Goal: Task Accomplishment & Management: Complete application form

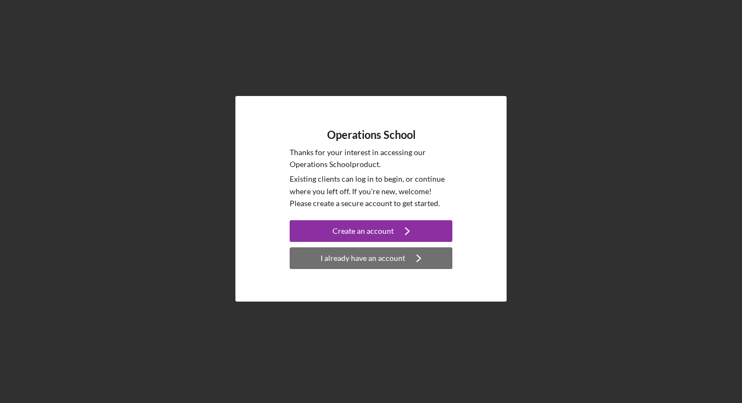
click at [375, 256] on div "I already have an account" at bounding box center [362, 258] width 85 height 22
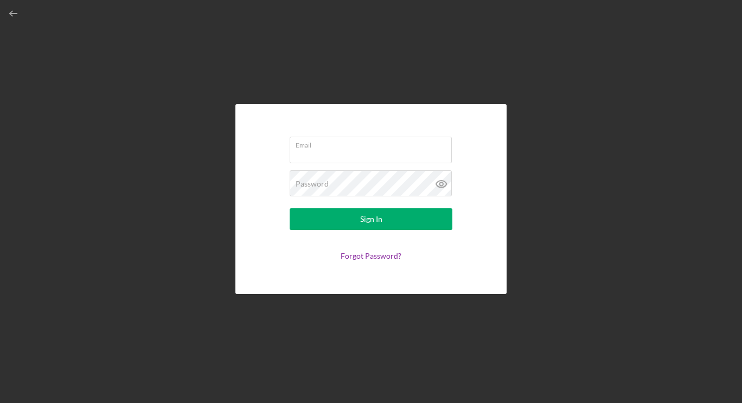
type input "[EMAIL_ADDRESS][DOMAIN_NAME]"
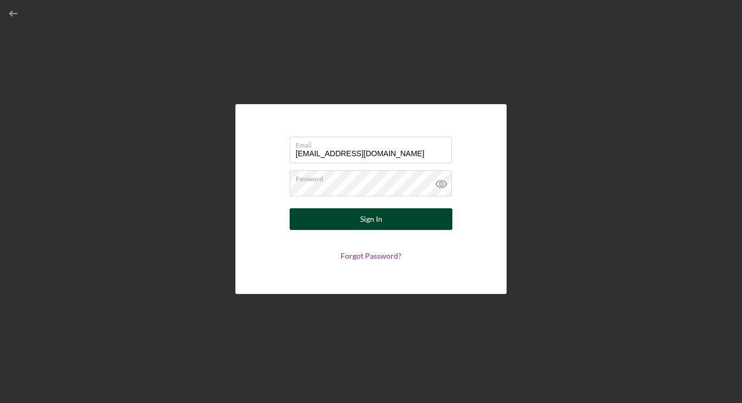
click at [361, 219] on div "Sign In" at bounding box center [371, 219] width 22 height 22
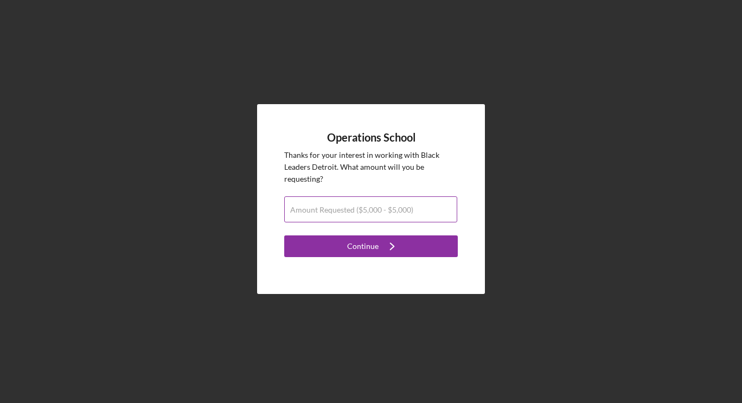
click at [359, 209] on label "Amount Requested ($5,000 - $5,000)" at bounding box center [351, 210] width 123 height 9
click at [359, 209] on input "Amount Requested ($5,000 - $5,000)" at bounding box center [370, 209] width 173 height 26
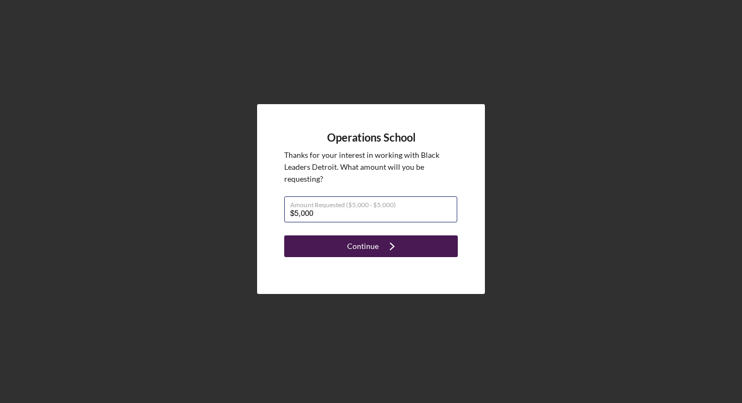
type input "$5,000"
click at [369, 252] on div "Continue" at bounding box center [362, 246] width 31 height 22
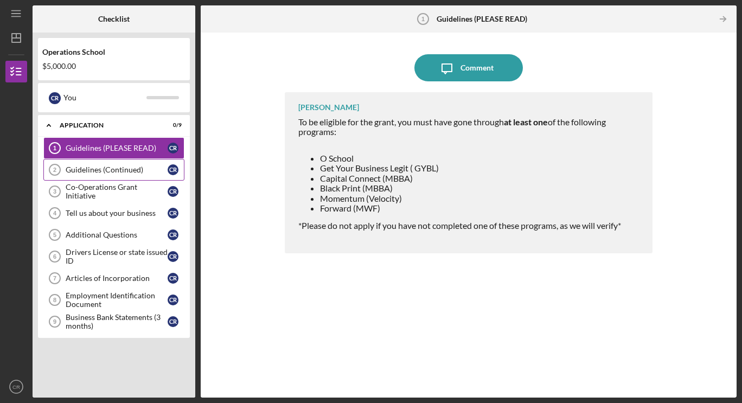
click at [118, 169] on div "Guidelines (Continued)" at bounding box center [117, 169] width 102 height 9
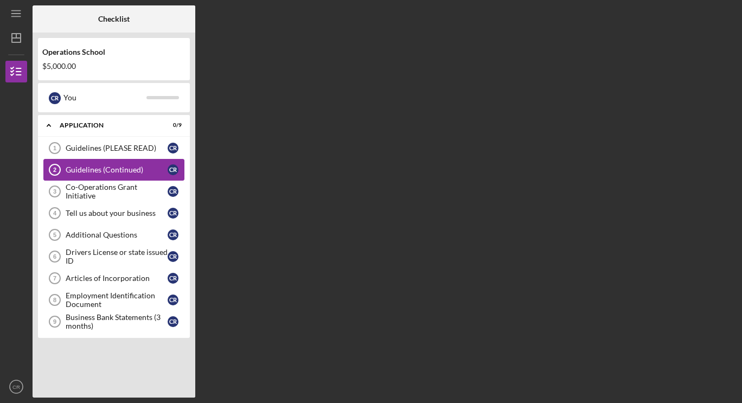
click at [118, 169] on div "Guidelines (Continued)" at bounding box center [117, 169] width 102 height 9
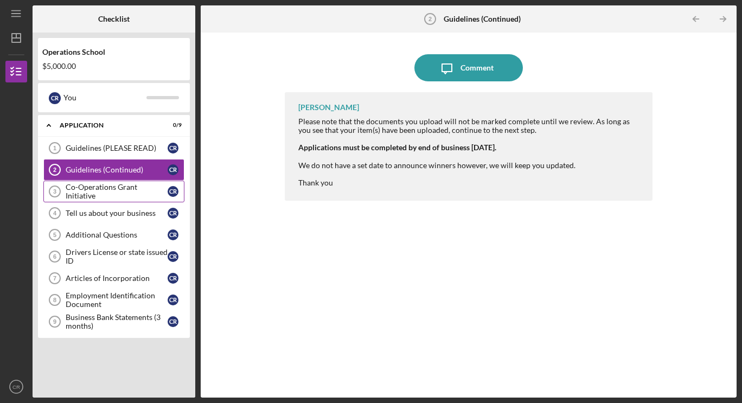
click at [98, 188] on div "Co-Operations Grant Initiative" at bounding box center [117, 191] width 102 height 17
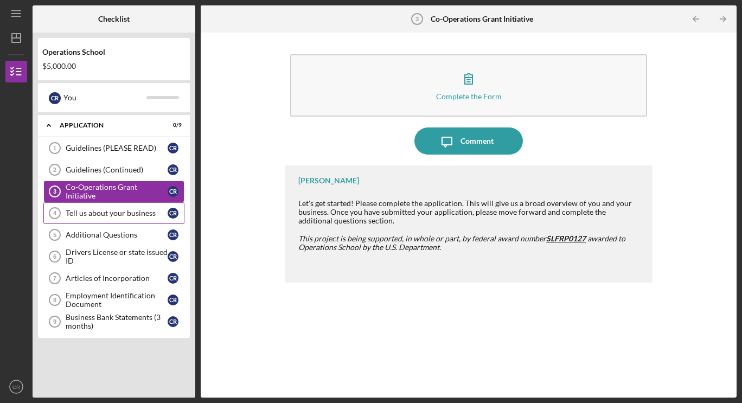
click at [106, 208] on link "Tell us about your business 4 Tell us about your business C R" at bounding box center [113, 213] width 141 height 22
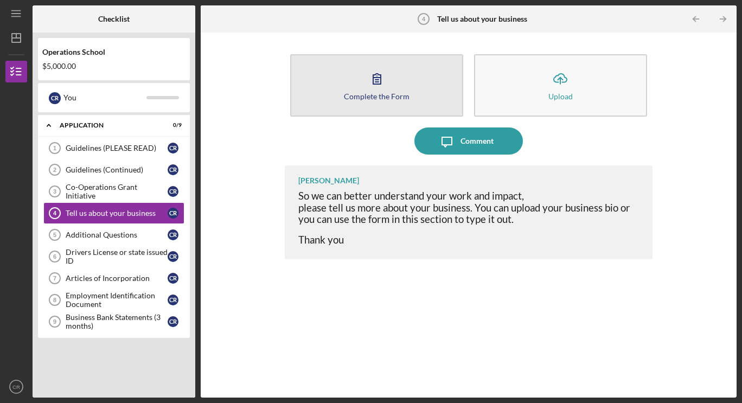
click at [392, 81] on button "Complete the Form Form" at bounding box center [376, 85] width 173 height 62
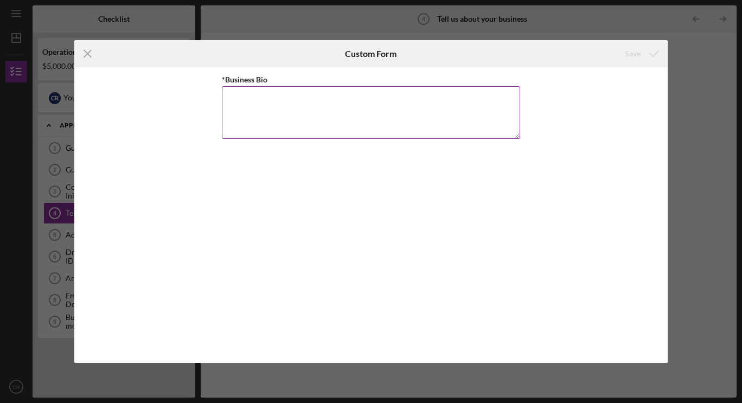
click at [240, 98] on textarea "*Business Bio" at bounding box center [371, 112] width 298 height 52
paste textarea "Loremi Dolorsit Ametconsec ADI el s doeiusm, tempo in Utlaboreetdo Magnaal, EN …"
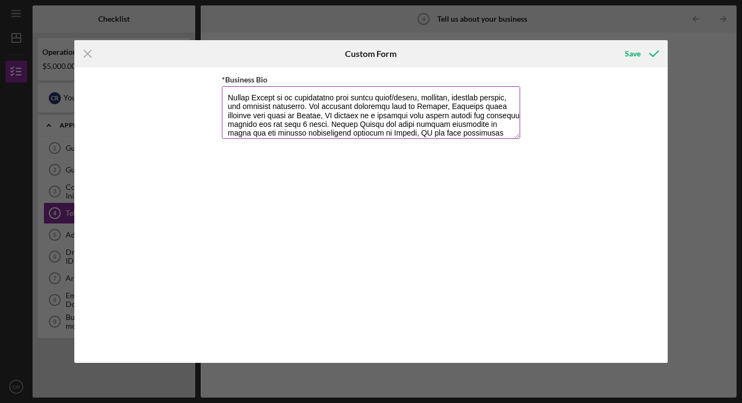
scroll to position [193, 0]
click at [389, 107] on textarea "*Business Bio" at bounding box center [371, 112] width 298 height 52
click at [422, 107] on textarea "*Business Bio" at bounding box center [371, 112] width 298 height 52
click at [483, 108] on textarea "*Business Bio" at bounding box center [371, 112] width 298 height 52
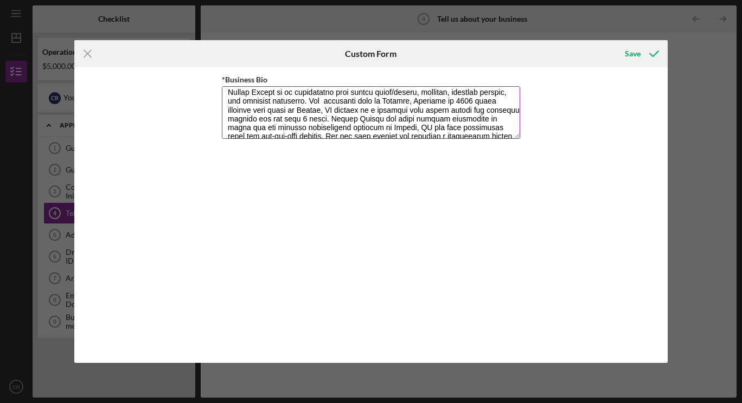
scroll to position [196, 0]
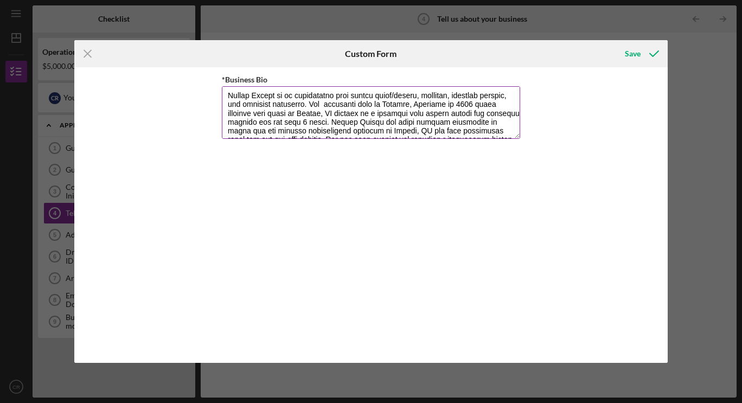
click at [333, 123] on textarea "*Business Bio" at bounding box center [371, 112] width 298 height 52
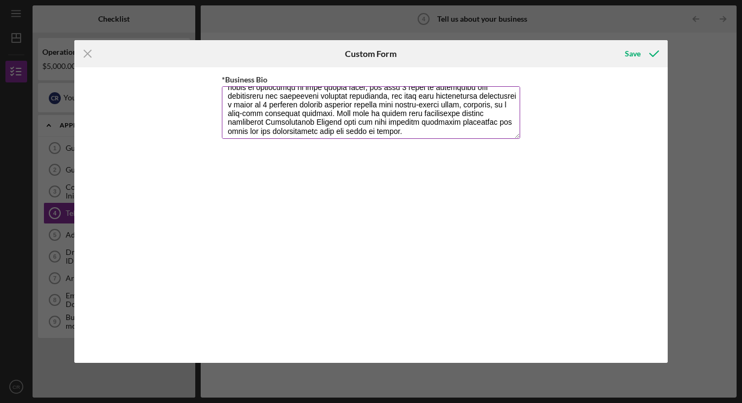
scroll to position [393, 0]
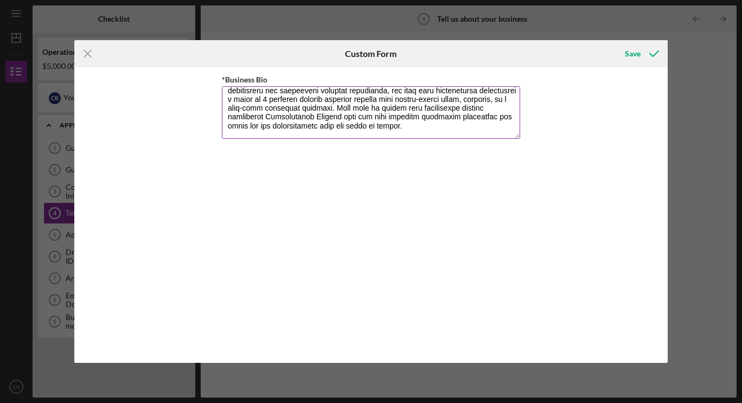
click at [305, 91] on textarea "*Business Bio" at bounding box center [371, 112] width 298 height 52
type textarea "Loremi Dolorsit Ametconsec ADI el s doeiusm, tempo in Utlaboreetdo Magnaal, EN …"
click at [636, 47] on div "Save" at bounding box center [633, 54] width 16 height 22
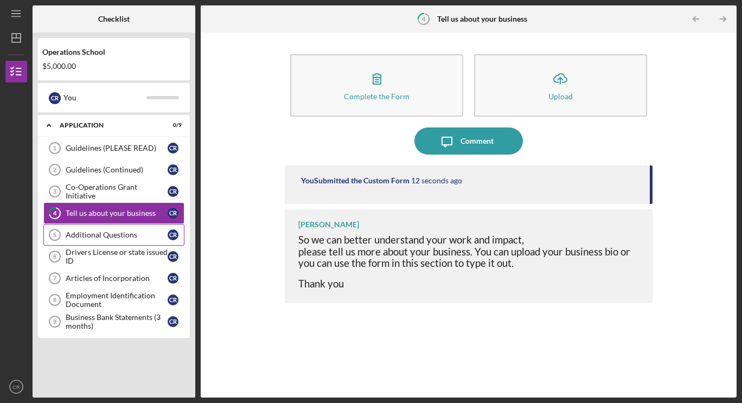
click at [91, 230] on div "Additional Questions" at bounding box center [117, 234] width 102 height 9
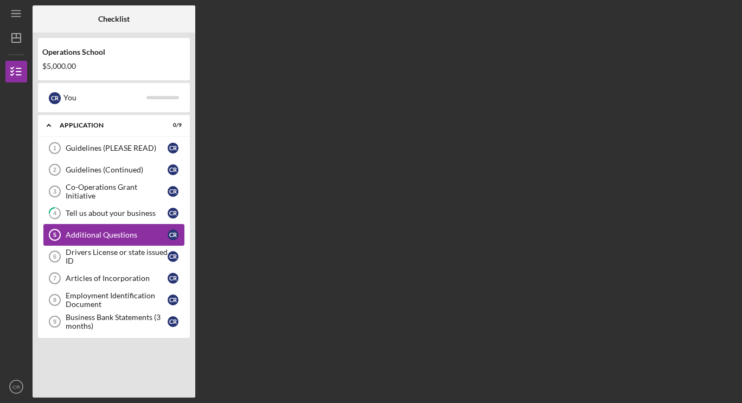
click at [91, 230] on div "Additional Questions" at bounding box center [117, 234] width 102 height 9
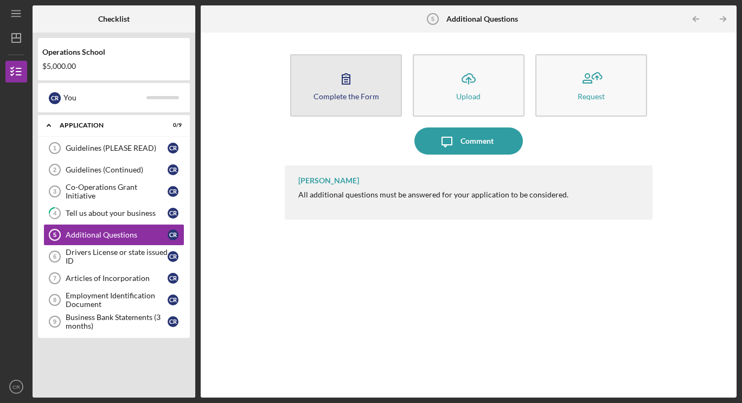
click at [378, 82] on button "Complete the Form Form" at bounding box center [346, 85] width 112 height 62
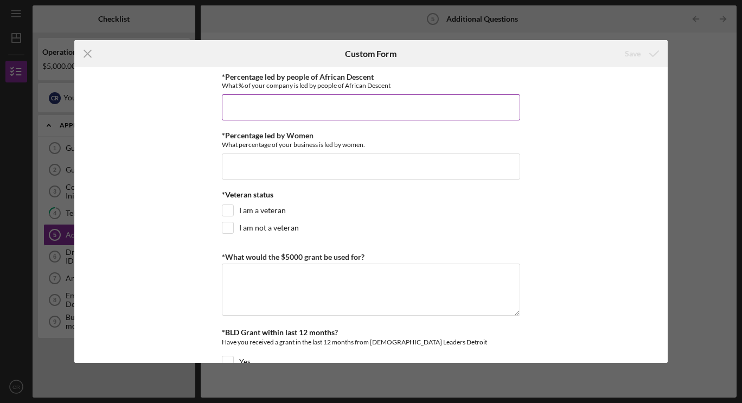
click at [299, 111] on input "*Percentage led by people of African Descent" at bounding box center [371, 107] width 298 height 26
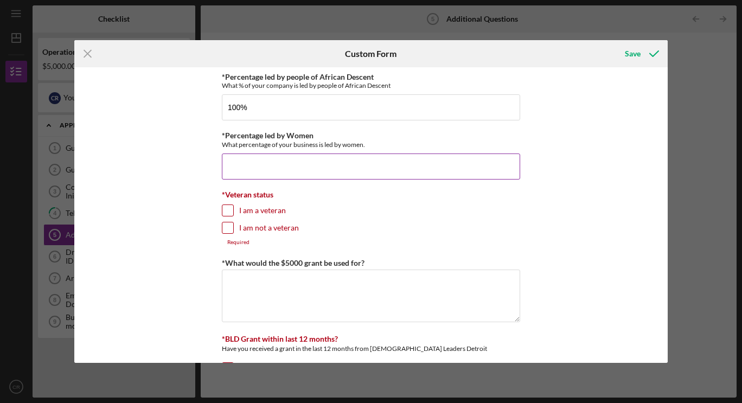
type input "100.00000%"
click at [286, 162] on input "*Percentage led by Women" at bounding box center [371, 166] width 298 height 26
type input "100.00000%"
click at [226, 232] on input "I am not a veteran" at bounding box center [227, 227] width 11 height 11
checkbox input "true"
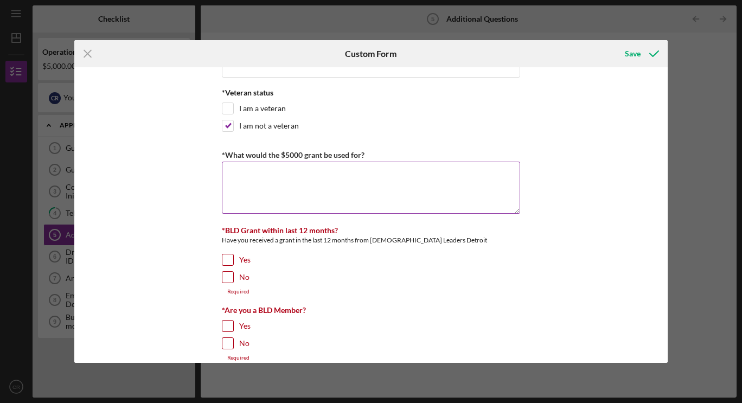
scroll to position [102, 0]
click at [229, 276] on input "No" at bounding box center [227, 277] width 11 height 11
checkbox input "true"
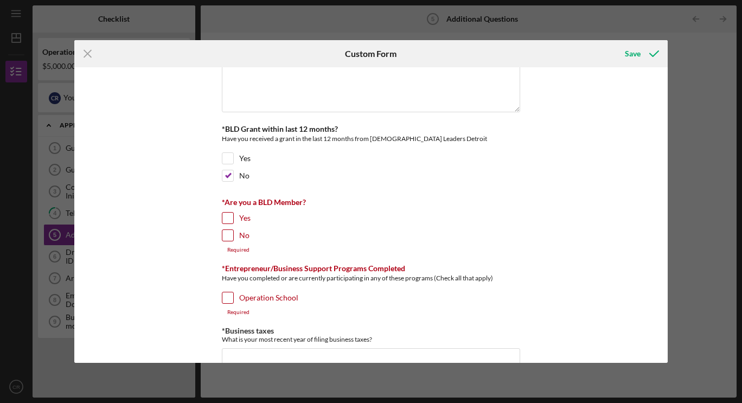
scroll to position [213, 0]
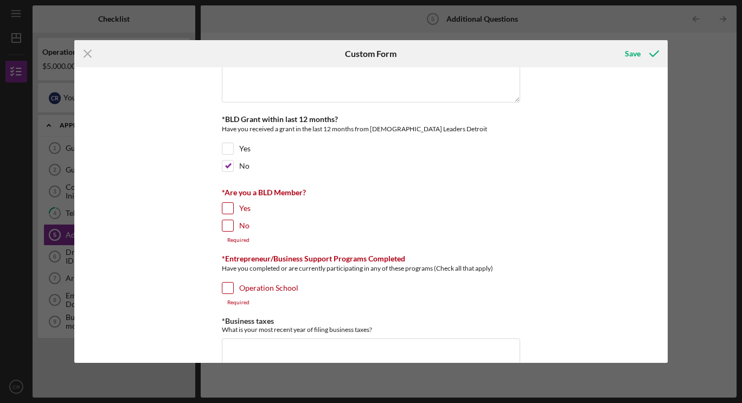
click at [226, 204] on input "Yes" at bounding box center [227, 208] width 11 height 11
click at [232, 209] on div "Yes" at bounding box center [371, 210] width 298 height 17
click at [230, 210] on input "Yes" at bounding box center [227, 208] width 11 height 11
checkbox input "true"
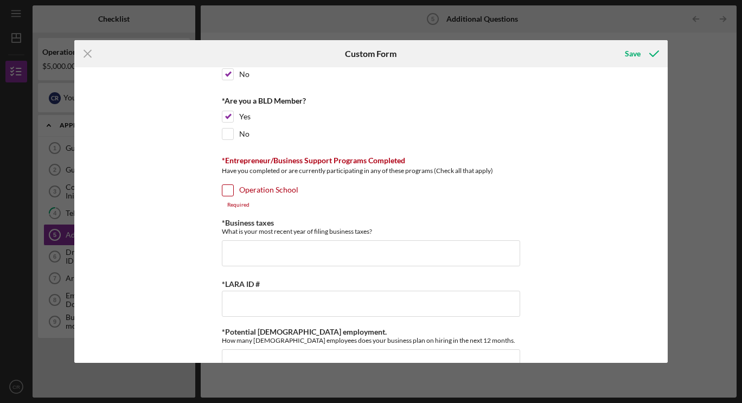
scroll to position [306, 0]
click at [229, 188] on input "Operation School" at bounding box center [227, 189] width 11 height 11
checkbox input "true"
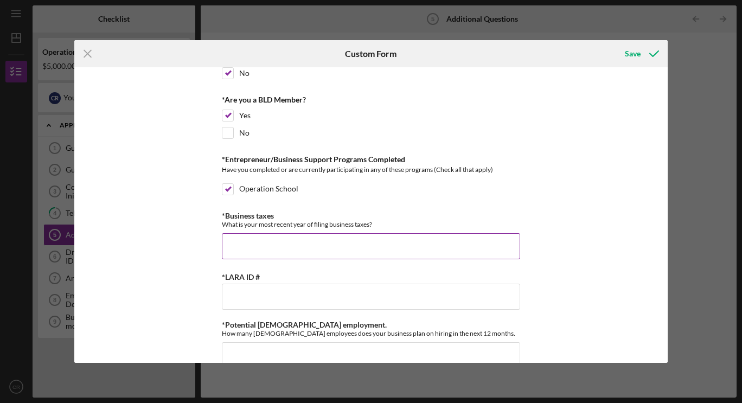
click at [281, 238] on input "*Business taxes" at bounding box center [371, 246] width 298 height 26
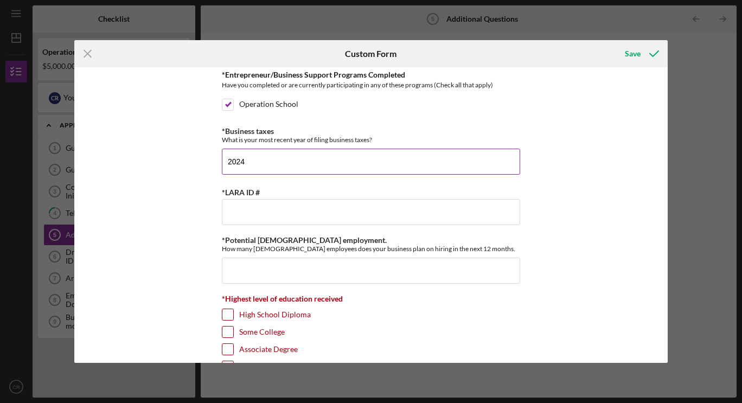
scroll to position [391, 0]
type input "2024"
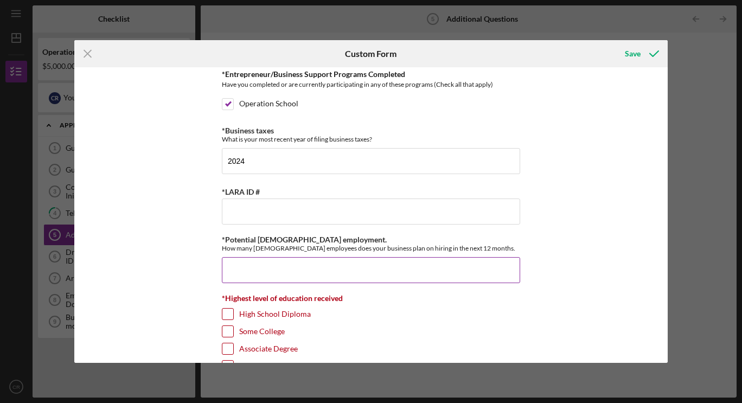
click at [279, 264] on input "*Potential [DEMOGRAPHIC_DATA] employment." at bounding box center [371, 270] width 298 height 26
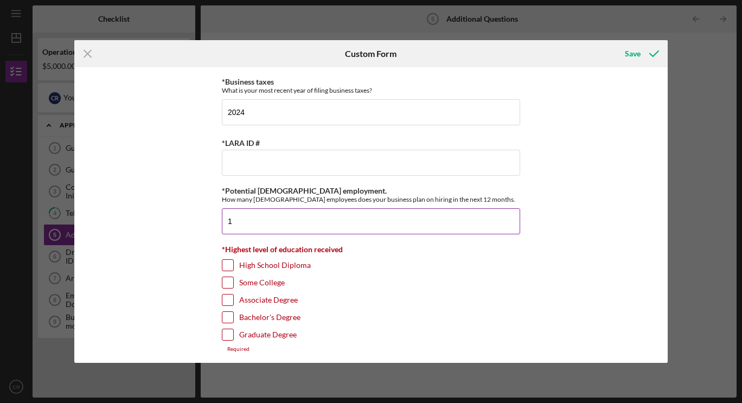
scroll to position [445, 0]
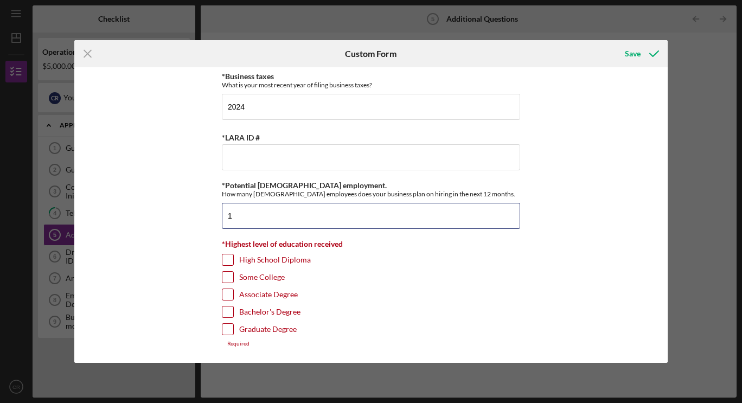
type input "1"
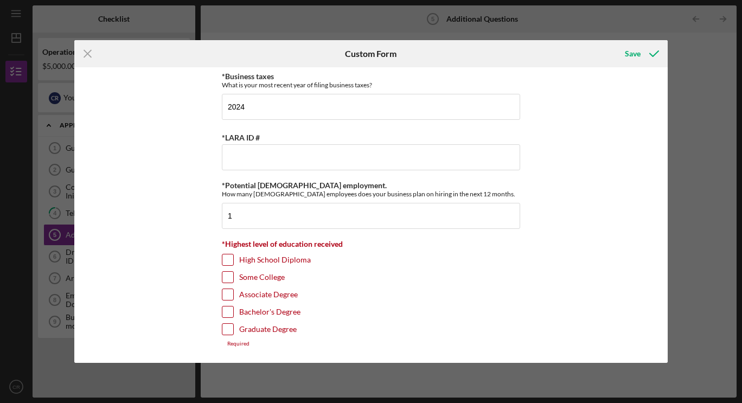
click at [227, 311] on input "Bachelor's Degree" at bounding box center [227, 311] width 11 height 11
checkbox input "true"
click at [227, 306] on div "Associate Degree" at bounding box center [371, 296] width 298 height 17
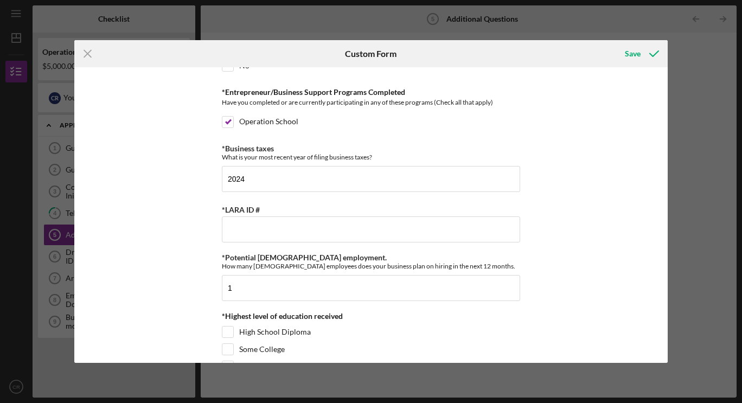
scroll to position [310, 0]
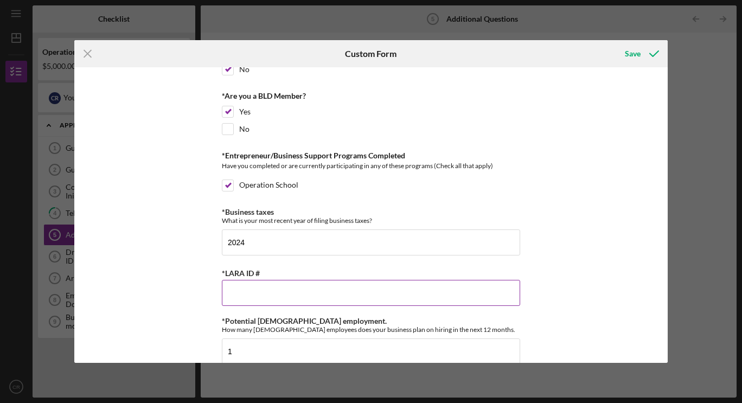
click at [238, 289] on input "*LARA ID #" at bounding box center [371, 293] width 298 height 26
paste input "801465184"
type input "801465184"
click at [265, 168] on div "Have you completed or are currently participating in any of these programs (Che…" at bounding box center [371, 168] width 298 height 14
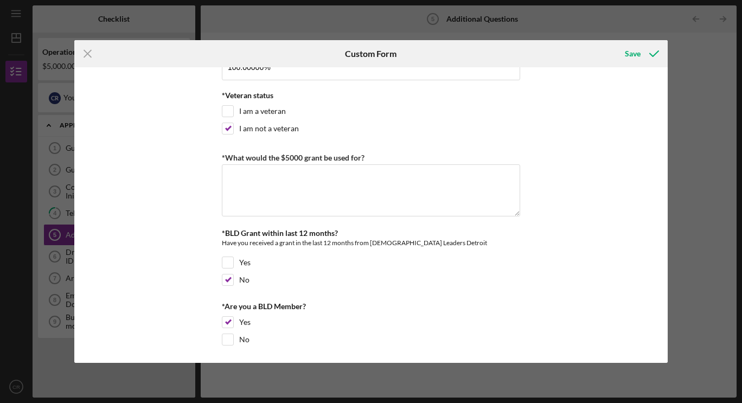
scroll to position [0, 0]
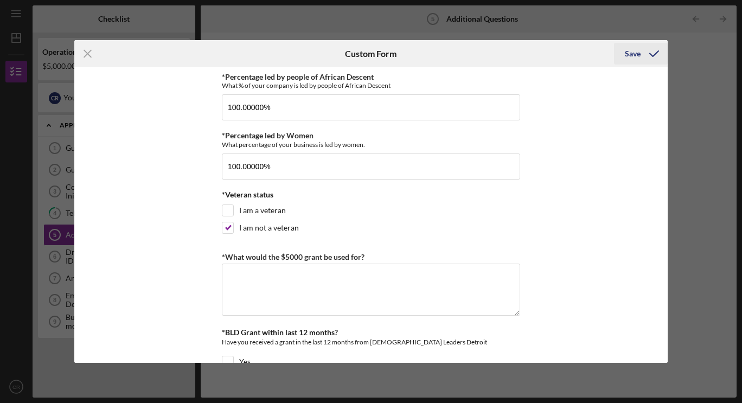
click at [633, 59] on div "Save" at bounding box center [633, 54] width 16 height 22
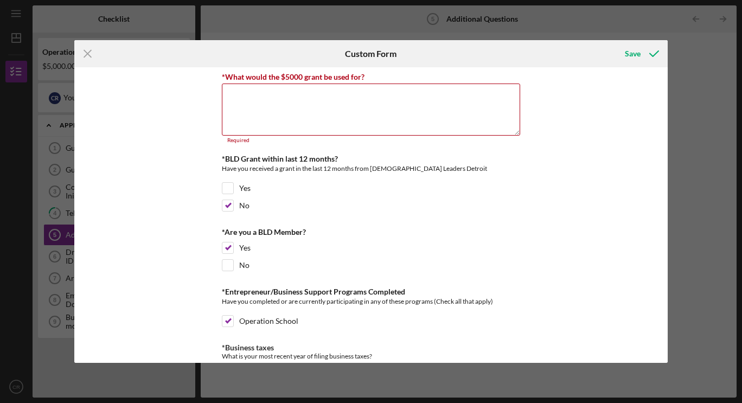
scroll to position [182, 0]
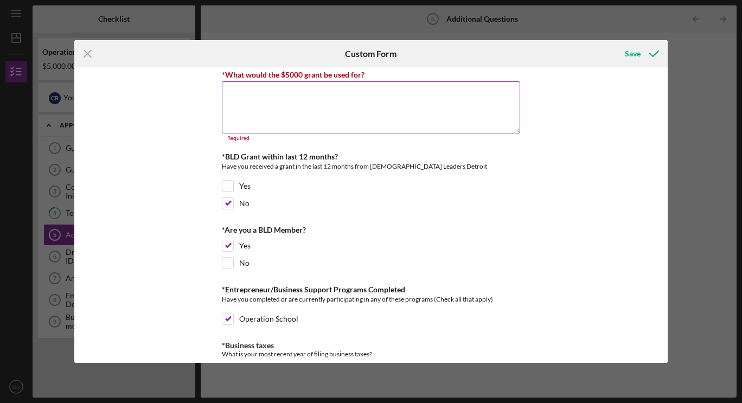
click at [238, 102] on textarea "*What would the $5000 grant be used for?" at bounding box center [371, 107] width 298 height 52
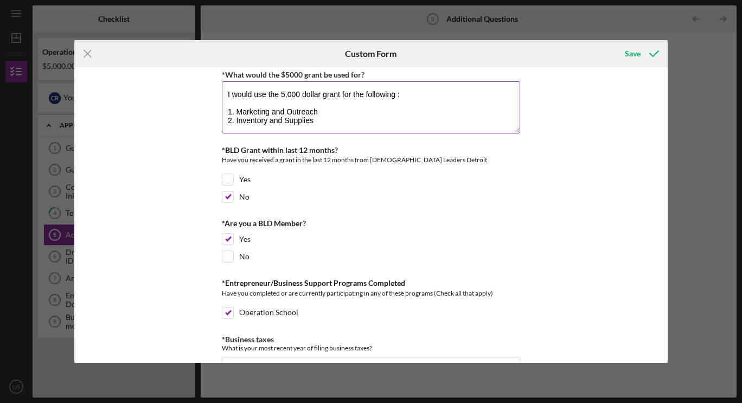
scroll to position [1, 0]
type textarea "I would use the 5,000 dollar grant for the following : 1. Marketing and Outreac…"
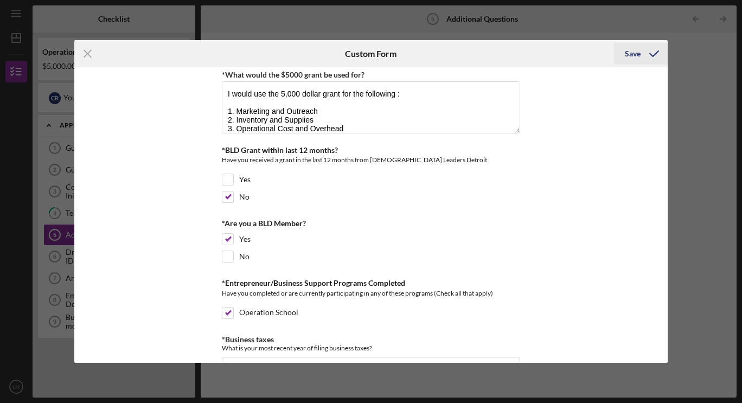
click at [634, 50] on div "Save" at bounding box center [633, 54] width 16 height 22
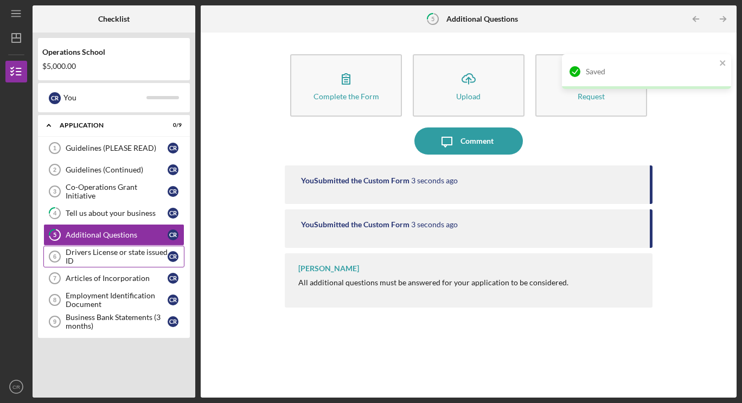
click at [91, 258] on div "Drivers License or state issued ID" at bounding box center [117, 256] width 102 height 17
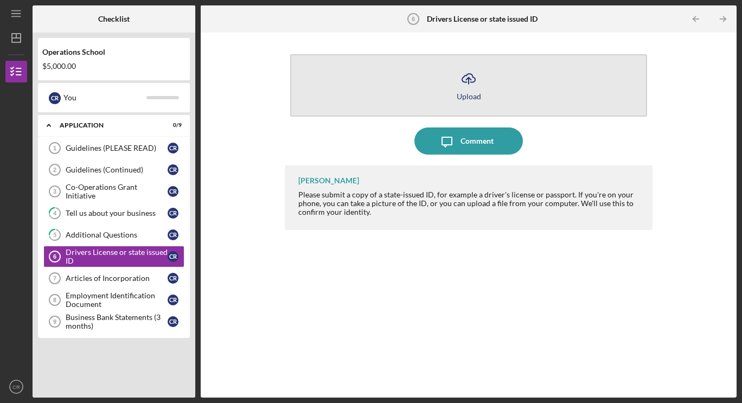
click at [473, 82] on icon "button" at bounding box center [468, 78] width 13 height 8
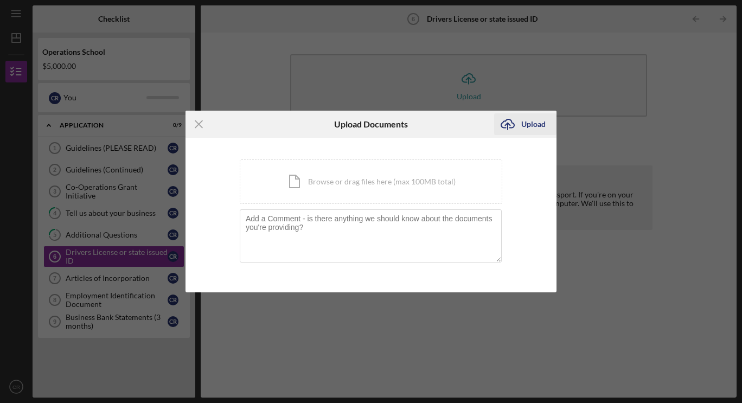
click at [506, 121] on icon "Icon/Upload" at bounding box center [507, 124] width 27 height 27
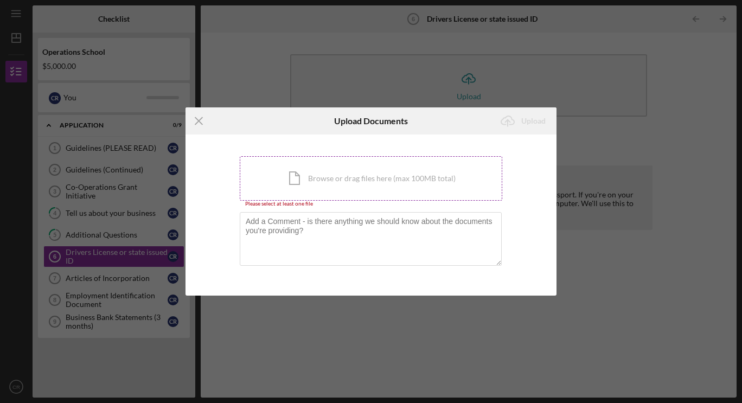
click at [315, 176] on div "Icon/Document Browse or drag files here (max 100MB total) Tap to choose files o…" at bounding box center [371, 178] width 262 height 44
click at [331, 180] on div "Icon/Document Browse or drag files here (max 100MB total) Tap to choose files o…" at bounding box center [371, 178] width 262 height 44
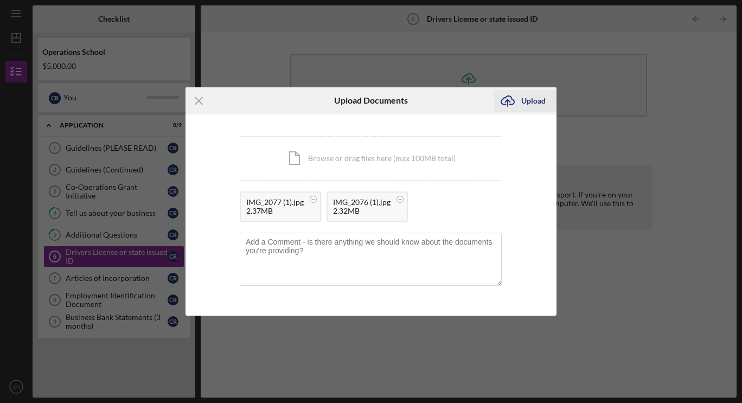
click at [534, 98] on div "Upload" at bounding box center [533, 101] width 24 height 22
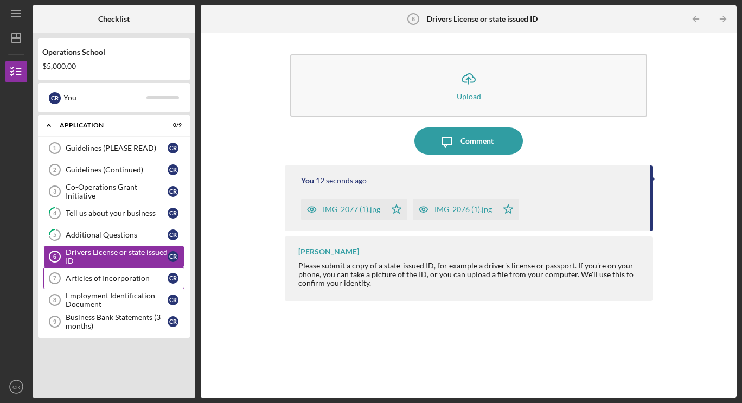
click at [87, 281] on div "Articles of Incorporation" at bounding box center [117, 278] width 102 height 9
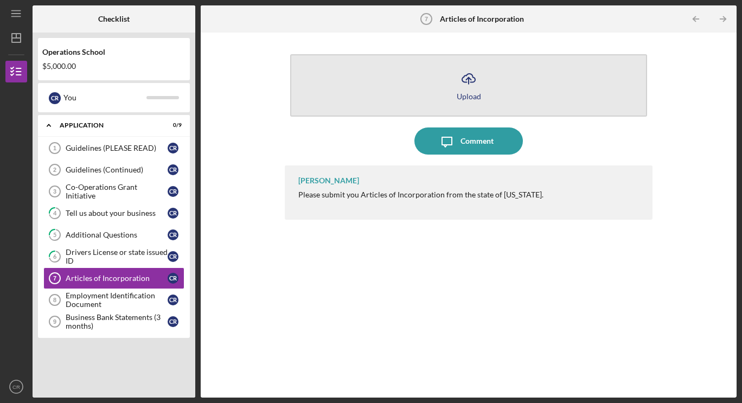
click at [465, 75] on icon "button" at bounding box center [468, 78] width 13 height 8
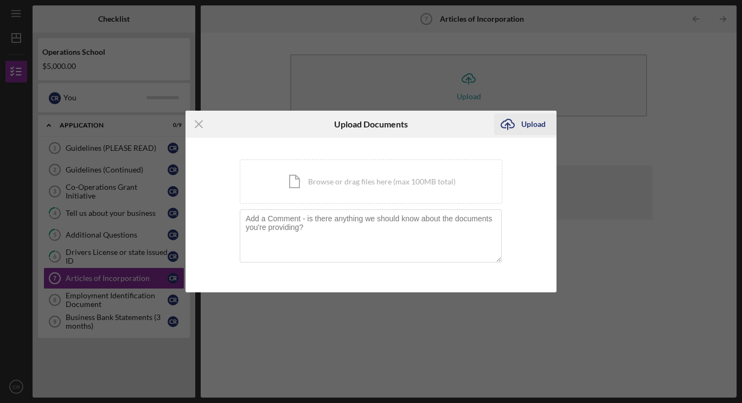
click at [511, 125] on icon "Icon/Upload" at bounding box center [507, 124] width 27 height 27
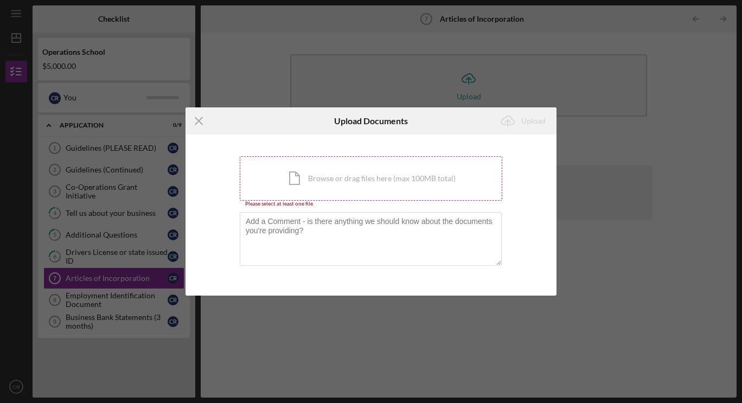
click at [400, 163] on div "Icon/Document Browse or drag files here (max 100MB total) Tap to choose files o…" at bounding box center [371, 178] width 262 height 44
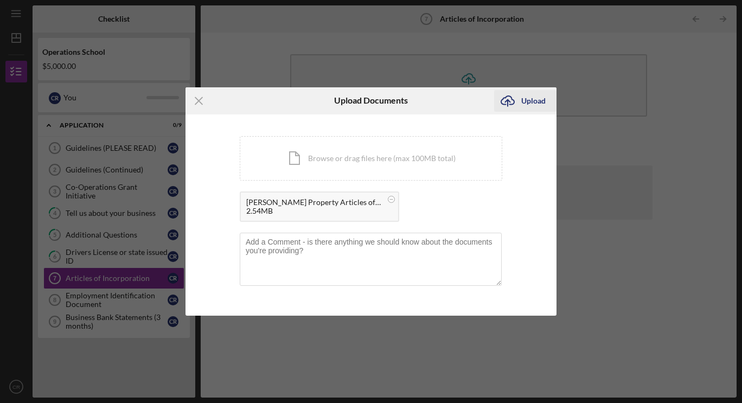
click at [527, 104] on div "Upload" at bounding box center [533, 101] width 24 height 22
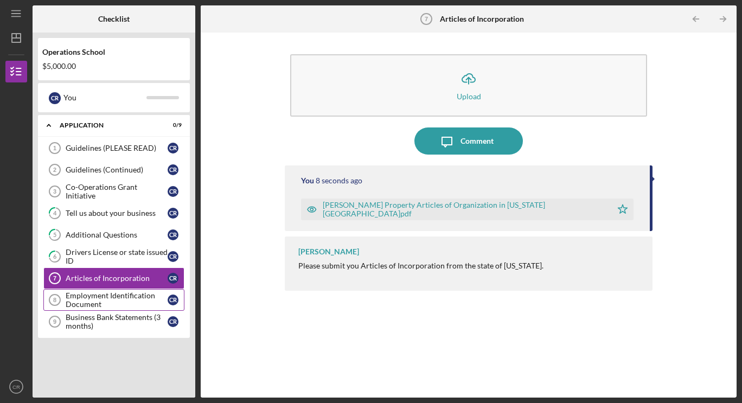
click at [105, 304] on div "Employment Identification Document" at bounding box center [117, 299] width 102 height 17
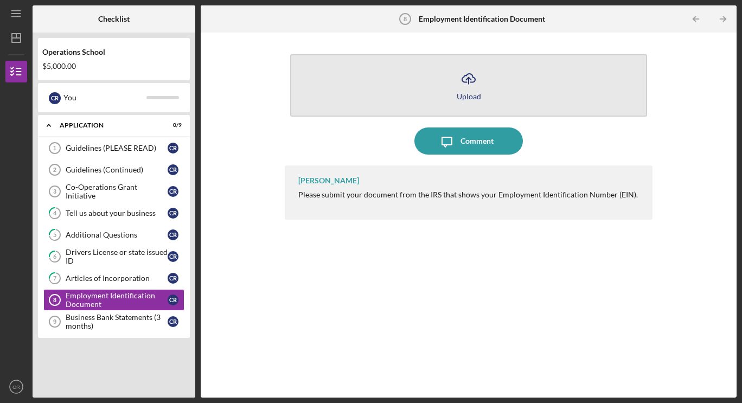
click at [473, 74] on icon "Icon/Upload" at bounding box center [468, 78] width 27 height 27
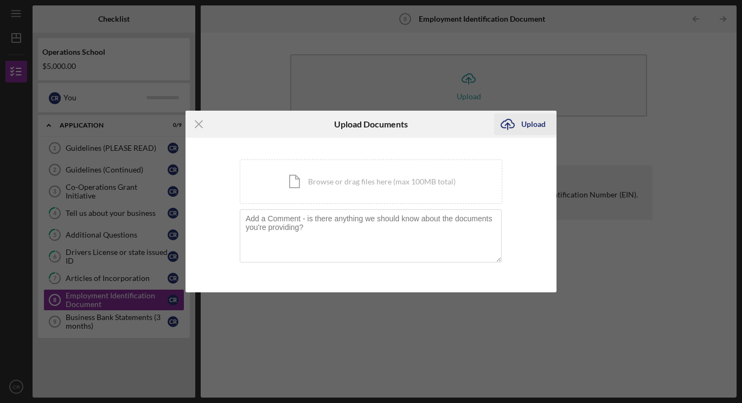
click at [504, 127] on icon "Icon/Upload" at bounding box center [507, 124] width 27 height 27
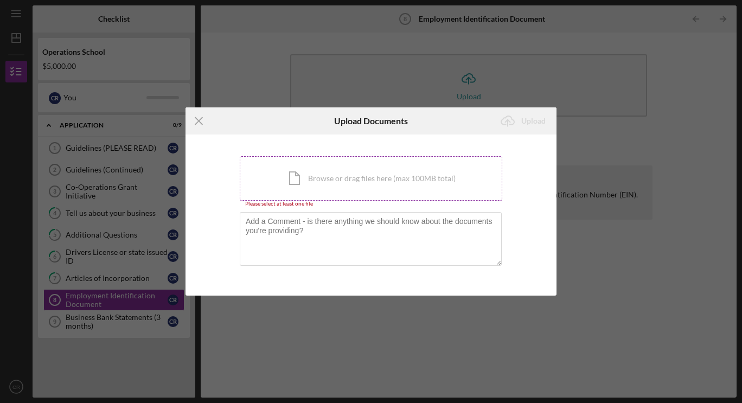
click at [284, 183] on div "Icon/Document Browse or drag files here (max 100MB total) Tap to choose files o…" at bounding box center [371, 178] width 262 height 44
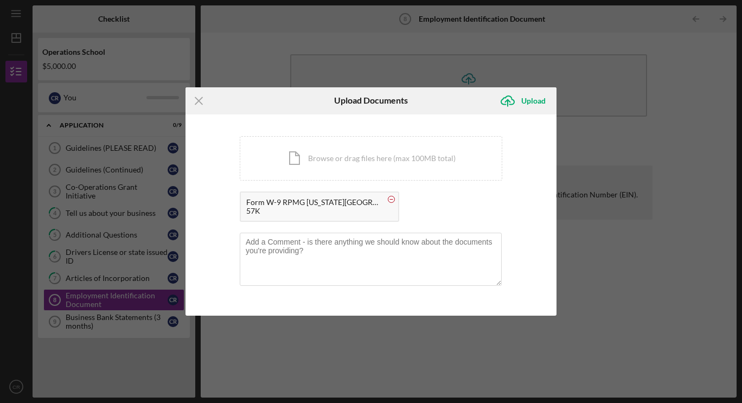
click at [388, 200] on circle at bounding box center [391, 199] width 7 height 7
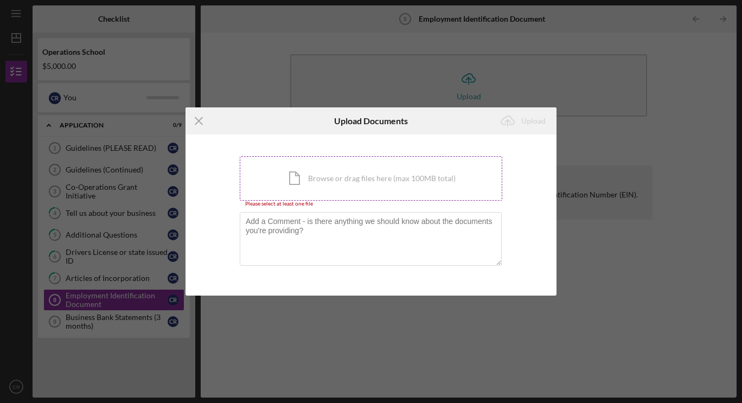
click at [321, 185] on div "Icon/Document Browse or drag files here (max 100MB total) Tap to choose files o…" at bounding box center [371, 178] width 262 height 44
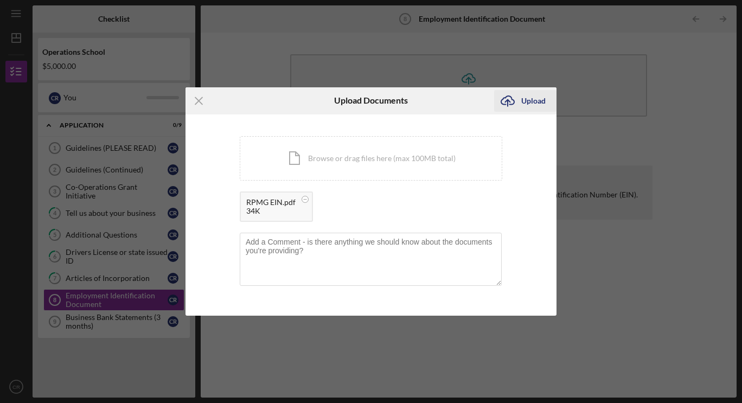
click at [538, 98] on div "Upload" at bounding box center [533, 101] width 24 height 22
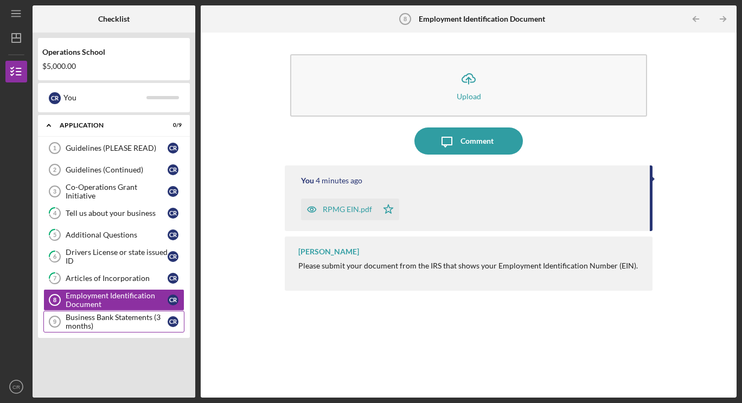
click at [97, 324] on div "Business Bank Statements (3 months)" at bounding box center [117, 321] width 102 height 17
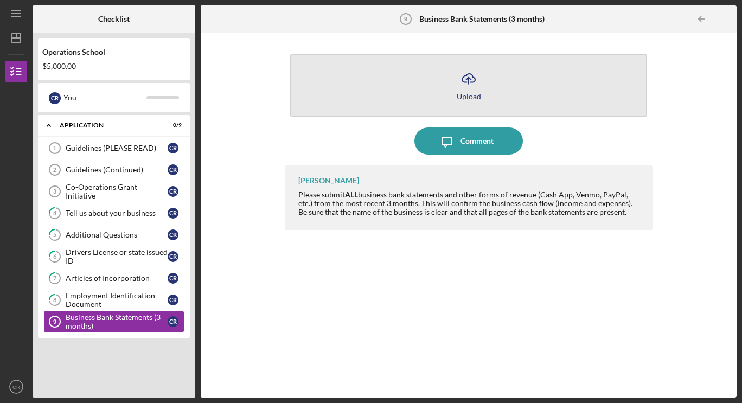
click at [477, 87] on icon "Icon/Upload" at bounding box center [468, 78] width 27 height 27
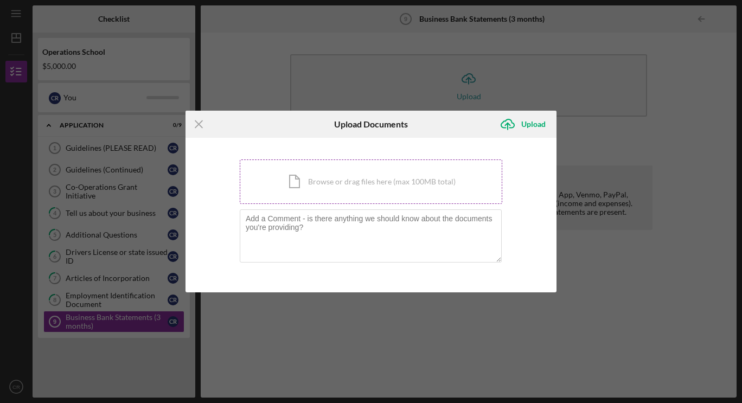
click at [300, 187] on div "Icon/Document Browse or drag files here (max 100MB total) Tap to choose files o…" at bounding box center [371, 181] width 262 height 44
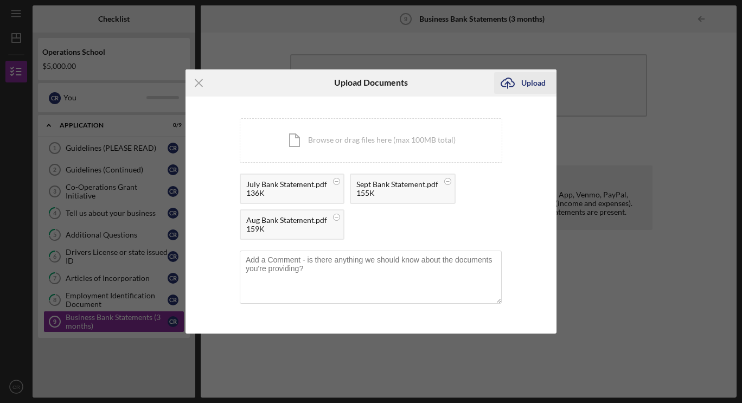
click at [532, 85] on div "Upload" at bounding box center [533, 83] width 24 height 22
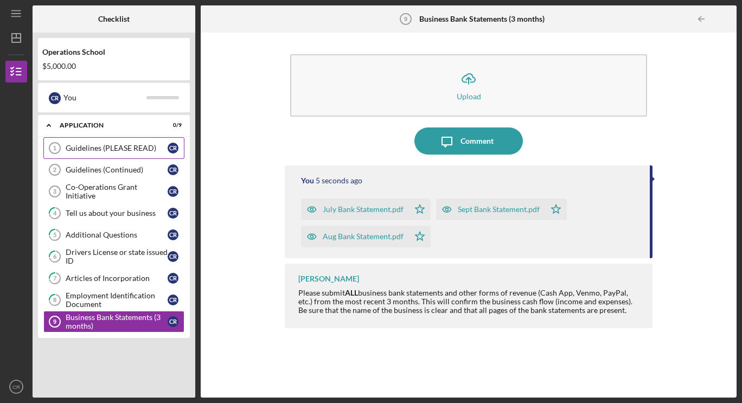
click at [134, 145] on div "Guidelines (PLEASE READ)" at bounding box center [117, 148] width 102 height 9
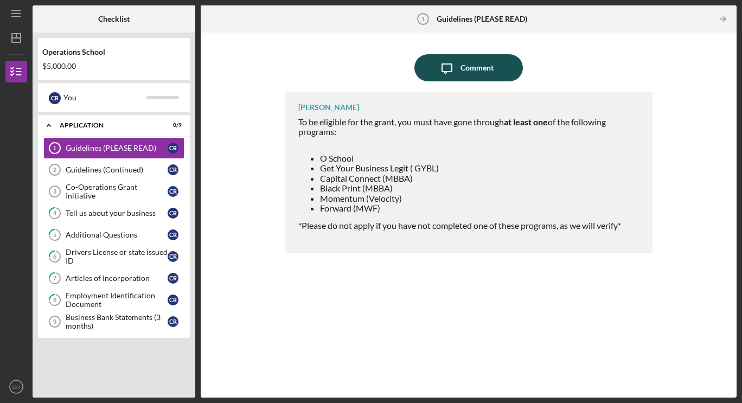
click at [467, 67] on div "Comment" at bounding box center [476, 67] width 33 height 27
click at [467, 67] on body "Icon/Menu Guidelines (PLEASE READ) 1 Guidelines (PLEASE READ) Checklist Operati…" at bounding box center [371, 201] width 742 height 403
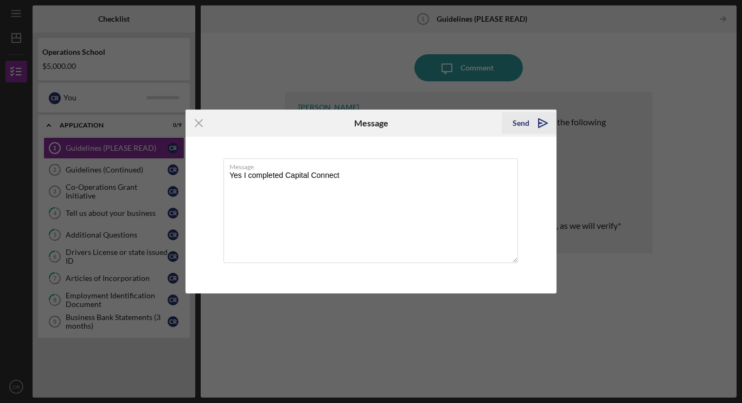
type textarea "Yes I completed Capital Connect"
click at [527, 123] on div "Send" at bounding box center [520, 123] width 17 height 22
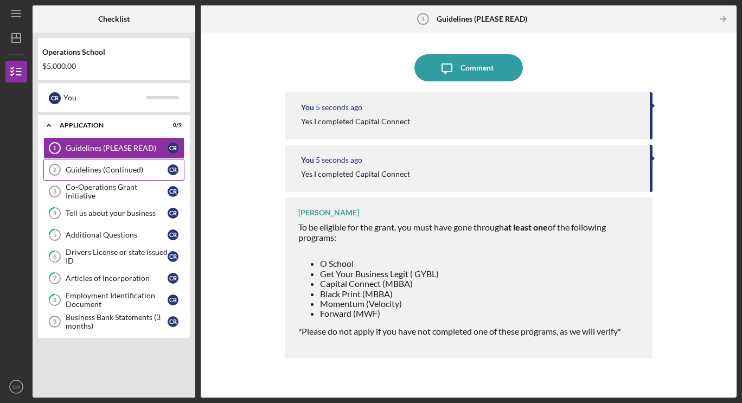
click at [129, 170] on div "Guidelines (Continued)" at bounding box center [117, 169] width 102 height 9
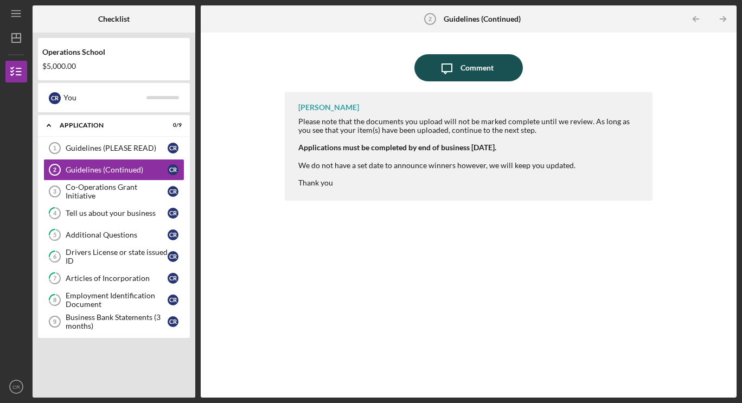
click at [456, 72] on icon "Icon/Message" at bounding box center [446, 67] width 27 height 27
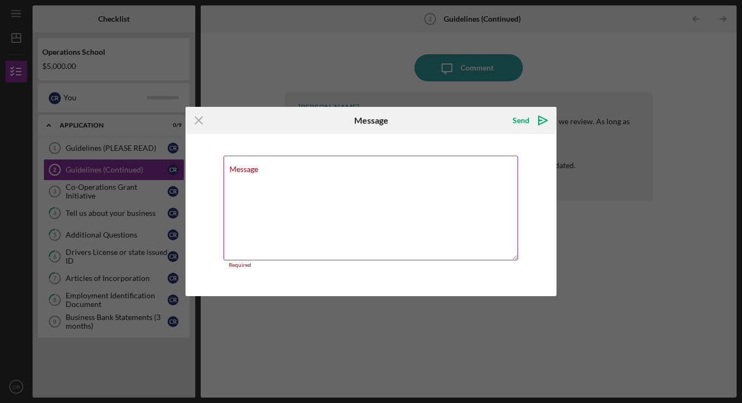
click at [287, 175] on textarea "Message" at bounding box center [370, 208] width 294 height 105
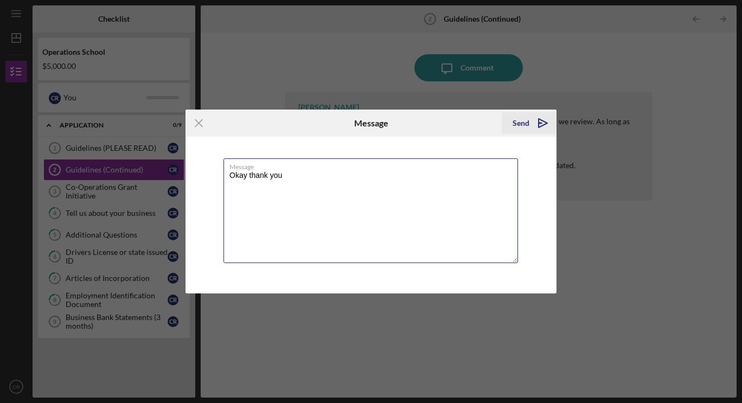
type textarea "Okay thank you"
click at [521, 127] on div "Send" at bounding box center [520, 123] width 17 height 22
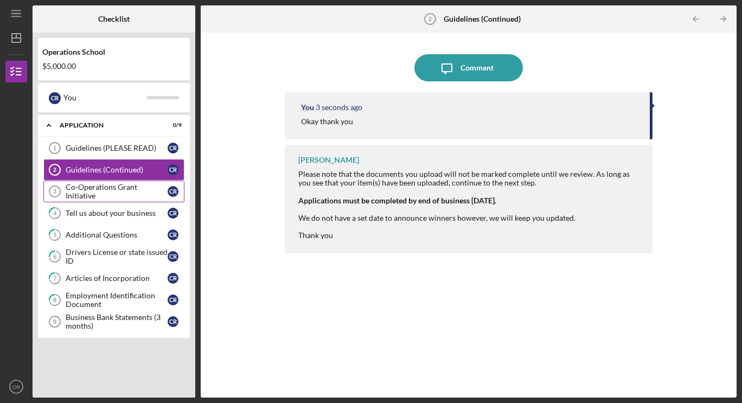
click at [108, 195] on div "Co-Operations Grant Initiative" at bounding box center [117, 191] width 102 height 17
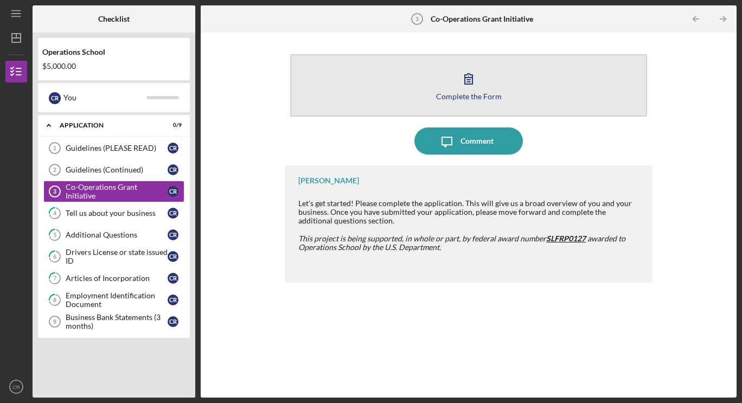
click at [469, 80] on icon "button" at bounding box center [469, 79] width 8 height 10
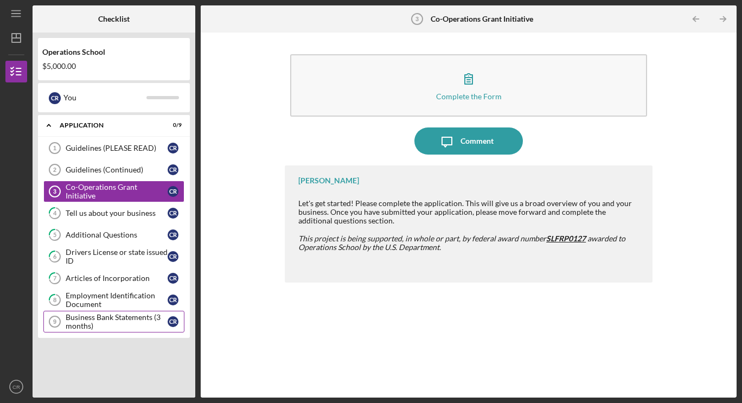
click at [128, 312] on link "Business Bank Statements (3 months) 9 Business Bank Statements (3 months) C R" at bounding box center [113, 322] width 141 height 22
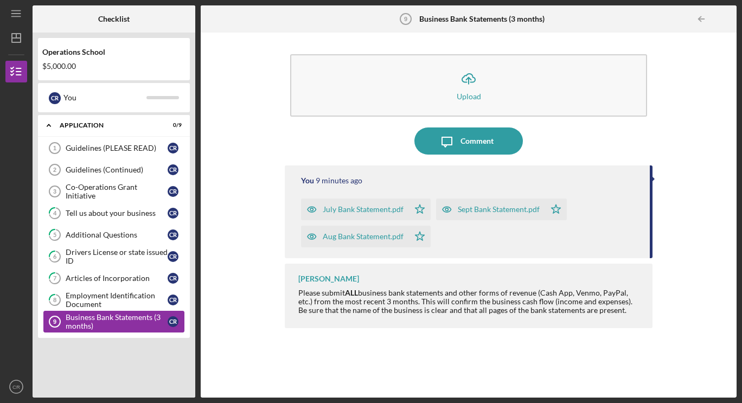
click at [99, 314] on div "Business Bank Statements (3 months)" at bounding box center [117, 321] width 102 height 17
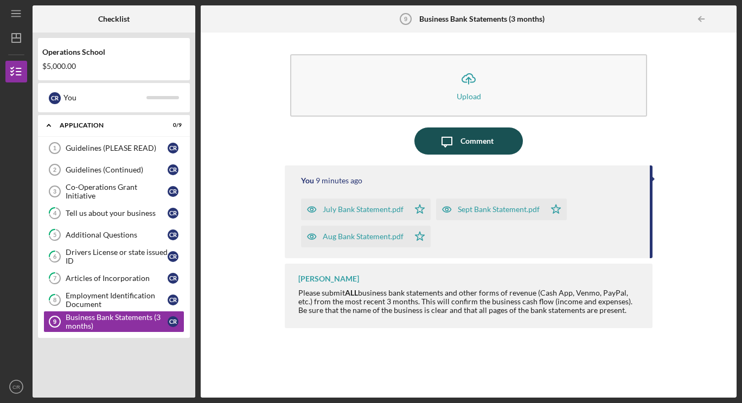
click at [463, 141] on div "Comment" at bounding box center [476, 140] width 33 height 27
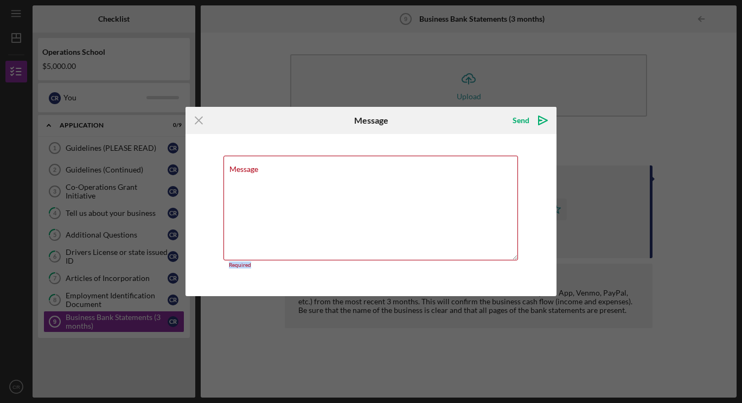
click at [463, 141] on div "Message Required" at bounding box center [370, 215] width 371 height 163
click at [330, 174] on textarea "Message" at bounding box center [370, 208] width 294 height 105
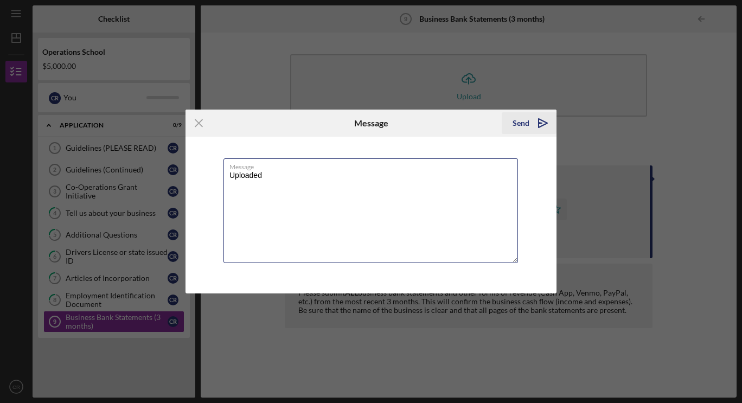
type textarea "Uploaded"
click at [549, 120] on icon "Icon/icon-invite-send" at bounding box center [542, 123] width 27 height 27
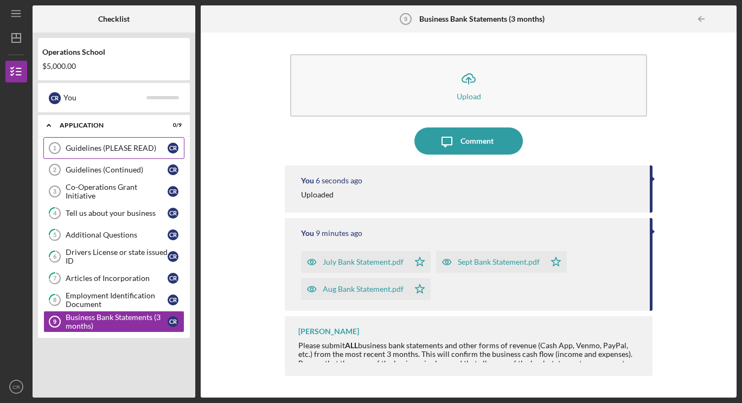
click at [113, 150] on div "Guidelines (PLEASE READ)" at bounding box center [117, 148] width 102 height 9
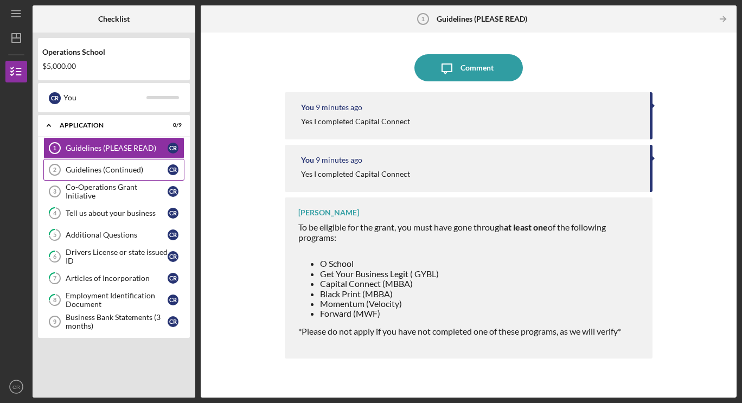
click at [103, 168] on div "Guidelines (Continued)" at bounding box center [117, 169] width 102 height 9
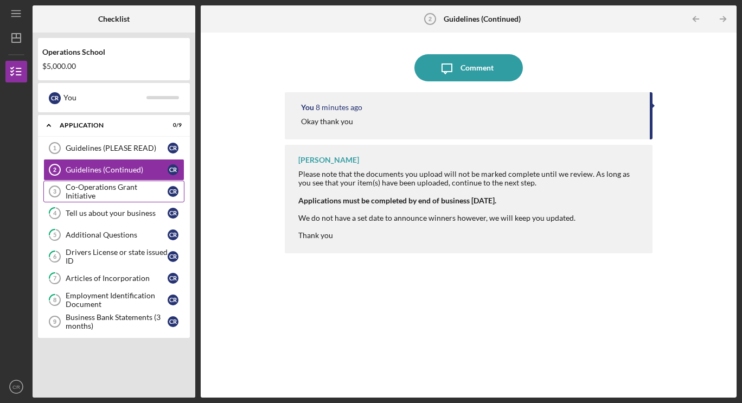
click at [105, 196] on link "Co-Operations Grant Initiative 3 Co-Operations Grant Initiative C R" at bounding box center [113, 192] width 141 height 22
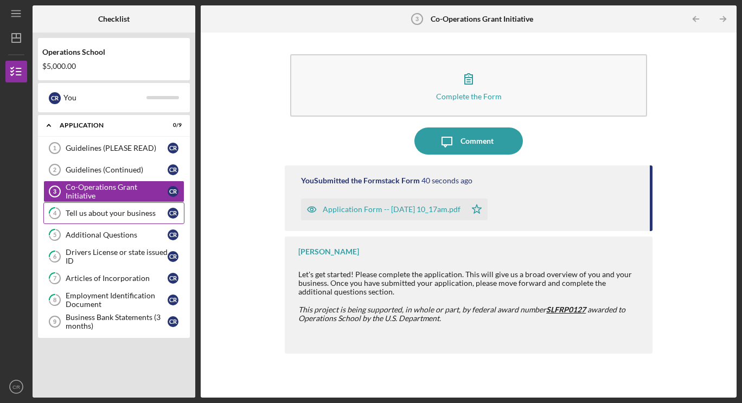
click at [110, 218] on link "4 Tell us about your business C R" at bounding box center [113, 213] width 141 height 22
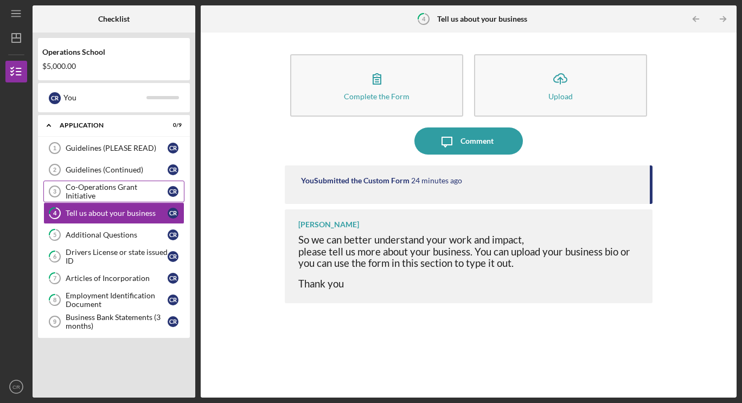
click at [116, 193] on div "Co-Operations Grant Initiative" at bounding box center [117, 191] width 102 height 17
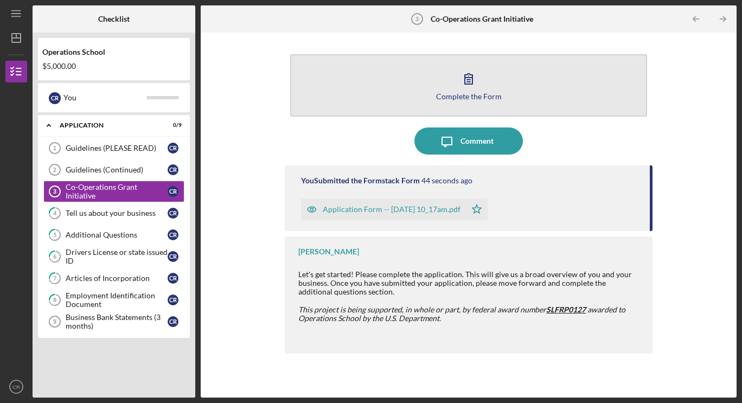
click at [466, 89] on icon "button" at bounding box center [468, 78] width 27 height 27
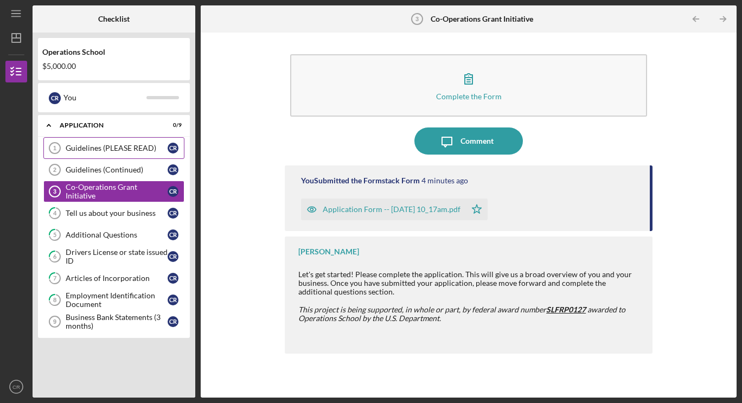
click at [110, 148] on div "Guidelines (PLEASE READ)" at bounding box center [117, 148] width 102 height 9
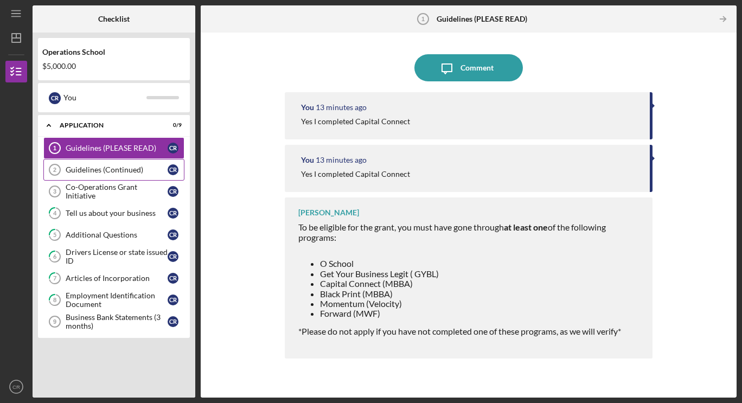
click at [106, 176] on link "Guidelines (Continued) 2 Guidelines (Continued) C R" at bounding box center [113, 170] width 141 height 22
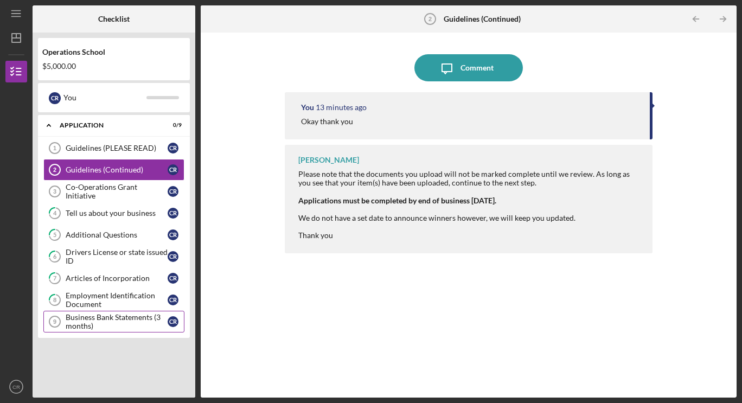
click at [100, 312] on link "Business Bank Statements (3 months) 9 Business Bank Statements (3 months) C R" at bounding box center [113, 322] width 141 height 22
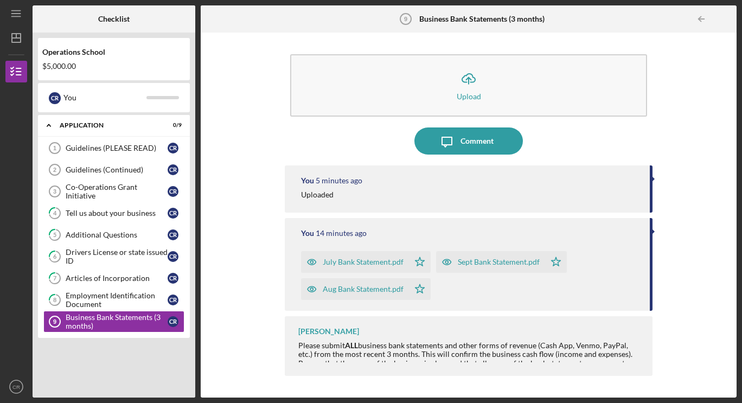
click at [558, 350] on div "Please submit ALL business bank statements and other forms of revenue (Cash App…" at bounding box center [469, 354] width 343 height 26
click at [399, 371] on div "[PERSON_NAME] Please submit ALL business bank statements and other forms of rev…" at bounding box center [469, 346] width 368 height 60
click at [400, 370] on div "[PERSON_NAME] Please submit ALL business bank statements and other forms of rev…" at bounding box center [469, 346] width 368 height 60
click at [414, 350] on div "Please submit ALL business bank statements and other forms of revenue (Cash App…" at bounding box center [469, 354] width 343 height 26
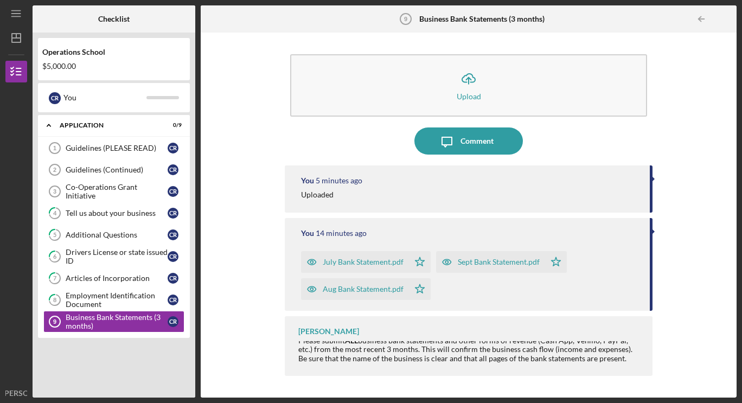
scroll to position [40, 6]
click at [710, 21] on icon "Icon/Table Pagination Arrow" at bounding box center [701, 19] width 24 height 24
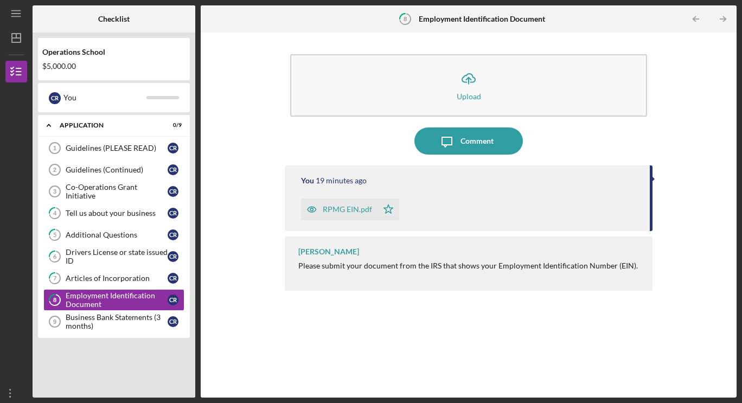
click at [71, 337] on div "Guidelines (PLEASE READ) 1 Guidelines (PLEASE READ) C R Guidelines (Continued) …" at bounding box center [114, 237] width 152 height 201
click at [75, 328] on div "Business Bank Statements (3 months)" at bounding box center [117, 321] width 102 height 17
